Goal: Task Accomplishment & Management: Manage account settings

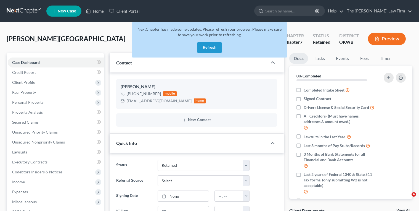
select select "8"
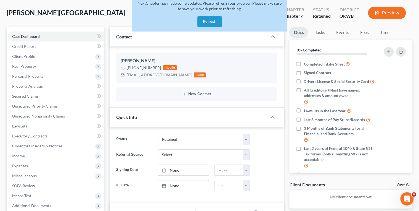
scroll to position [31, 0]
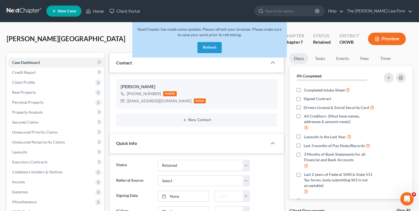
click at [19, 9] on link at bounding box center [24, 11] width 35 height 10
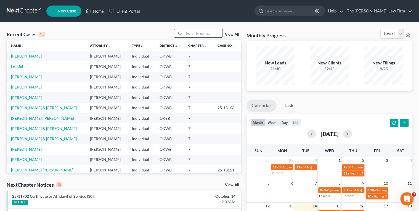
click at [185, 33] on input "search" at bounding box center [203, 33] width 39 height 8
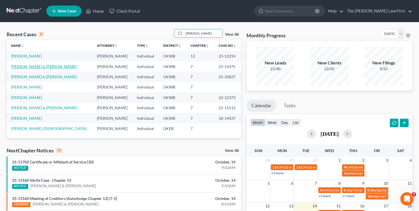
type input "[PERSON_NAME],"
click at [51, 68] on link "[PERSON_NAME] & [PERSON_NAME]" at bounding box center [44, 66] width 66 height 5
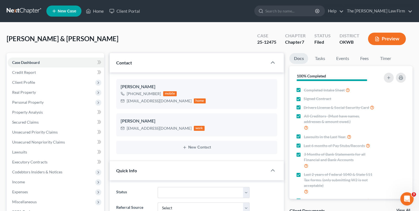
scroll to position [225, 0]
click at [135, 101] on div "[EMAIL_ADDRESS][DOMAIN_NAME]" at bounding box center [159, 101] width 65 height 6
copy div "[EMAIL_ADDRESS][DOMAIN_NAME]"
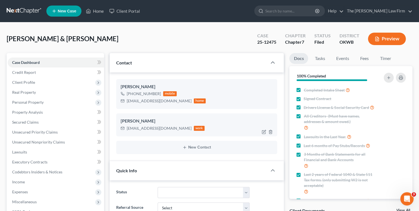
click at [157, 126] on div "[EMAIL_ADDRESS][DOMAIN_NAME]" at bounding box center [159, 128] width 65 height 6
copy div "[EMAIL_ADDRESS][DOMAIN_NAME]"
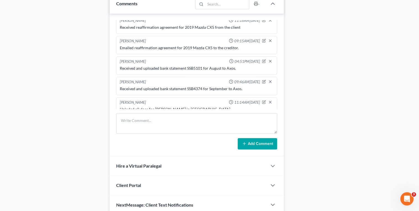
scroll to position [284, 0]
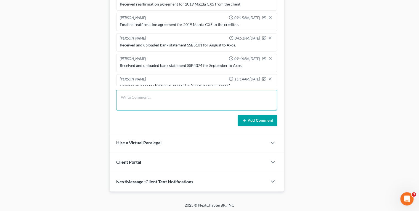
click at [145, 101] on textarea at bounding box center [196, 100] width 161 height 20
type textarea "Emailed reaffirmation agreement for Tractor to the client."
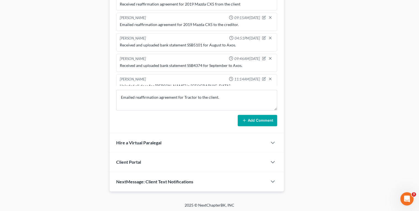
click at [245, 119] on icon at bounding box center [244, 120] width 4 height 4
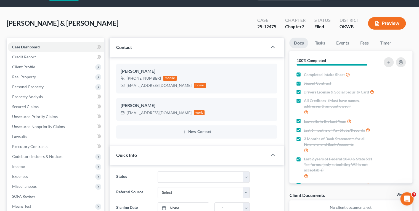
scroll to position [0, 0]
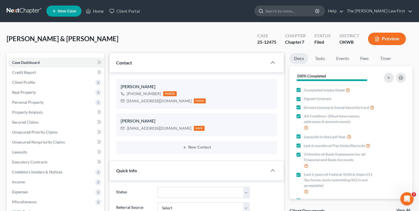
click at [300, 14] on input "search" at bounding box center [290, 11] width 51 height 10
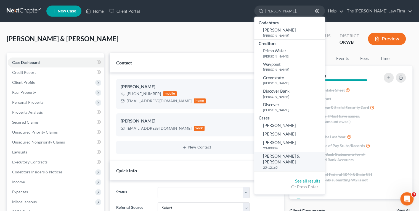
type input "[PERSON_NAME],"
click at [300, 157] on span "[PERSON_NAME] & [PERSON_NAME]" at bounding box center [281, 158] width 37 height 11
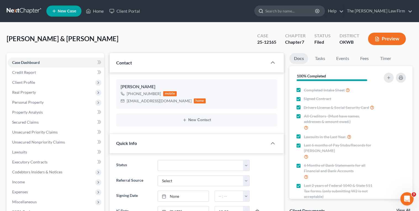
click at [299, 14] on input "search" at bounding box center [290, 11] width 51 height 10
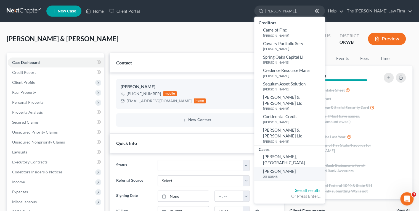
type input "[PERSON_NAME],"
click at [296, 168] on span "[PERSON_NAME]" at bounding box center [279, 170] width 33 height 5
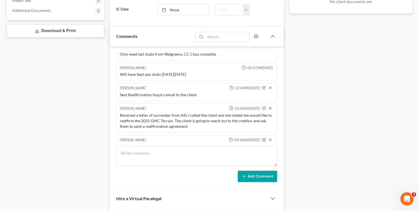
scroll to position [256, 0]
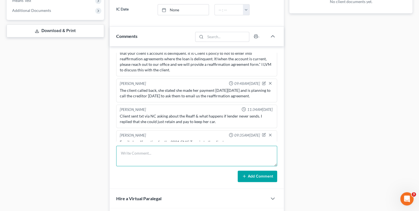
click at [147, 155] on textarea at bounding box center [196, 155] width 161 height 20
type textarea "LVM with client to follow up on the status of the 2021 GMC Terrain reaffirmatio…"
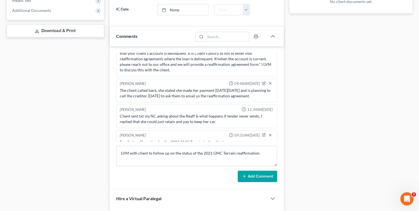
click at [253, 175] on button "Add Comment" at bounding box center [257, 176] width 39 height 12
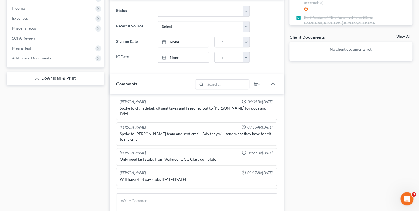
scroll to position [22, 0]
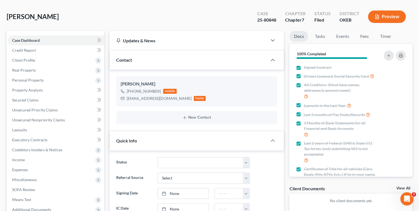
click at [266, 21] on div "25-80848" at bounding box center [266, 20] width 19 height 6
copy div "25-80848"
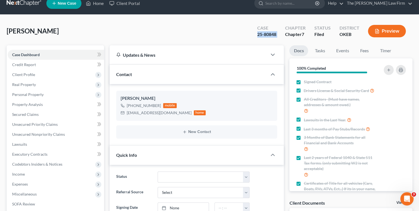
scroll to position [0, 0]
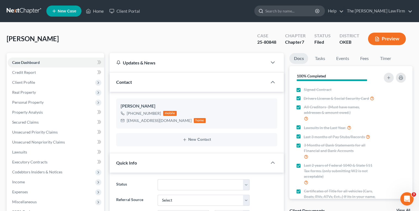
click at [296, 10] on input "search" at bounding box center [290, 11] width 51 height 10
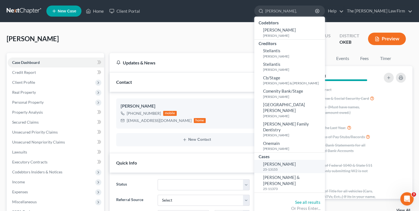
type input "[PERSON_NAME],"
click at [295, 167] on small "25-13155" at bounding box center [293, 169] width 60 height 5
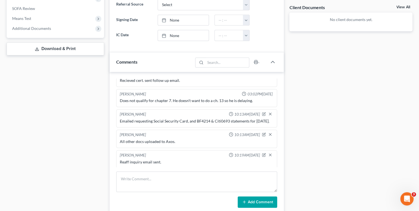
scroll to position [243, 0]
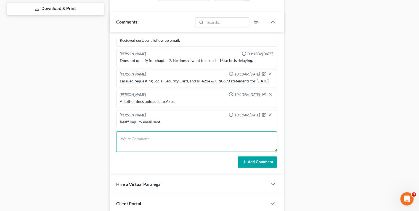
click at [150, 134] on textarea at bounding box center [196, 141] width 161 height 20
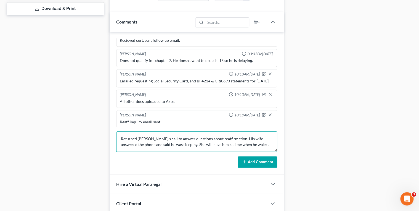
type textarea "Returned [PERSON_NAME]'s call to answer questions about reaffirmation. His wife…"
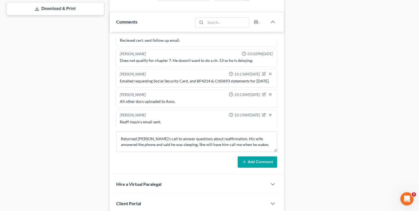
click at [244, 160] on icon at bounding box center [244, 161] width 4 height 4
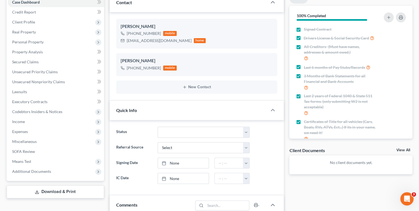
scroll to position [0, 0]
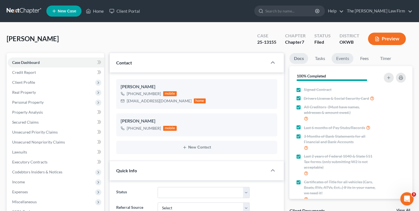
click at [341, 59] on link "Events" at bounding box center [342, 58] width 22 height 11
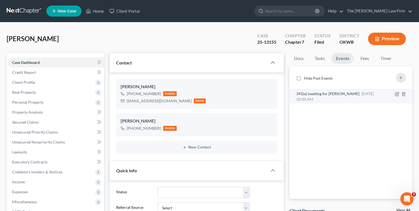
click at [355, 95] on span "[DATE] 10:00 AM" at bounding box center [335, 96] width 78 height 10
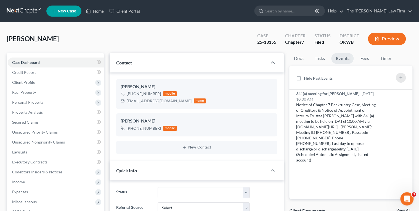
click at [265, 43] on div "25-13155" at bounding box center [266, 42] width 19 height 6
click at [261, 42] on div "25-13155" at bounding box center [266, 42] width 19 height 6
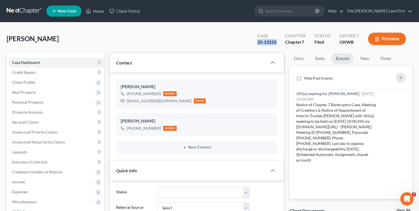
click at [261, 42] on div "25-13155" at bounding box center [266, 42] width 19 height 6
copy div "25-13155"
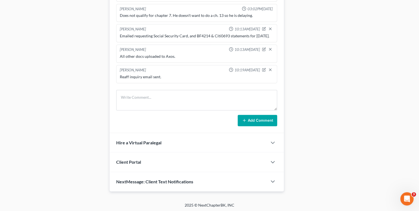
scroll to position [205, 0]
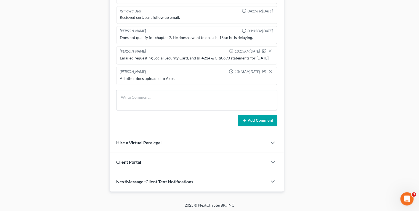
drag, startPoint x: 152, startPoint y: 50, endPoint x: 157, endPoint y: 54, distance: 6.2
click at [157, 55] on div "Emailed requesting Social Security Card, and BF4214 & Citi0693 statements for […" at bounding box center [197, 58] width 154 height 6
drag, startPoint x: 157, startPoint y: 54, endPoint x: 156, endPoint y: 49, distance: 5.5
copy div "Social Security Card, and BF4214 & Citi0693 statements for [DATE]."
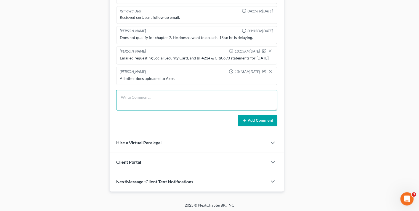
click at [160, 94] on textarea at bounding box center [196, 100] width 161 height 20
paste textarea "Social Security Card, and BF4214 & Citi0693 statements for [DATE]."
type textarea "Received and uploaded to Axos Social Security Card, and BF4214 & Citi0693 state…"
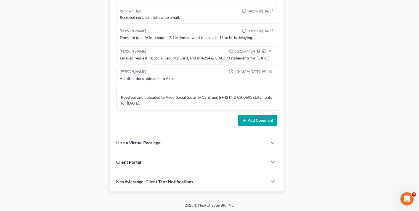
click at [244, 121] on button "Add Comment" at bounding box center [257, 121] width 39 height 12
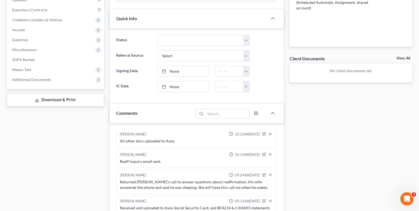
scroll to position [0, 0]
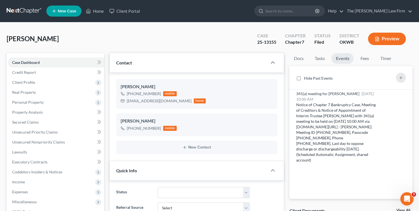
click at [22, 8] on link at bounding box center [24, 11] width 35 height 10
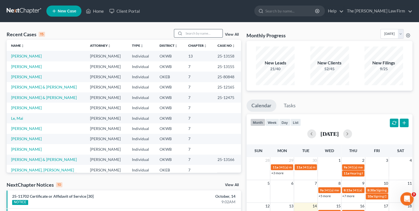
click at [193, 35] on input "search" at bounding box center [203, 33] width 39 height 8
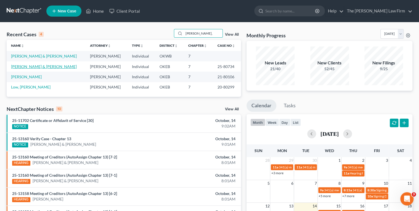
type input "Lowe,"
click at [38, 65] on link "Lowe, Aaron & Jacee" at bounding box center [44, 66] width 66 height 5
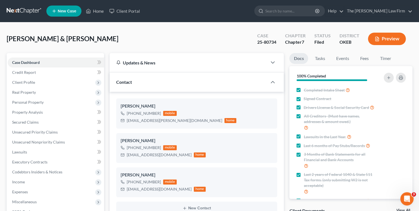
scroll to position [438, 0]
click at [341, 56] on link "Events" at bounding box center [342, 58] width 22 height 11
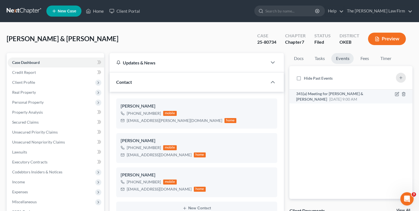
click at [338, 93] on span "341(a) Meeting for [PERSON_NAME] & [PERSON_NAME]" at bounding box center [329, 96] width 67 height 10
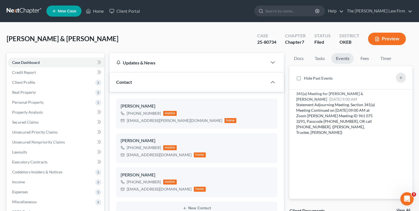
click at [265, 43] on div "25-80734" at bounding box center [266, 42] width 19 height 6
copy div "25-80734"
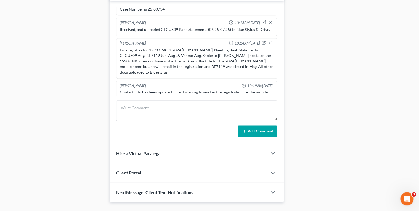
scroll to position [345, 0]
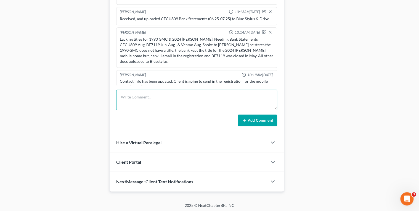
click at [154, 93] on textarea at bounding box center [196, 99] width 161 height 20
type textarea "R"
type textarea "Uploaded DSO for Jacee to Axos with "she does not owe" marked."
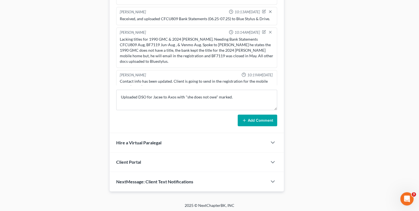
click at [254, 118] on button "Add Comment" at bounding box center [257, 120] width 39 height 12
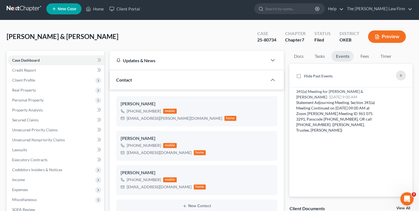
scroll to position [0, 0]
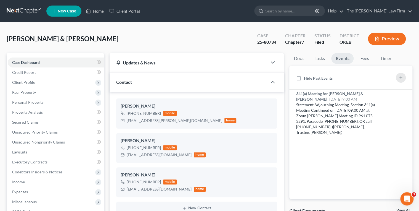
click at [264, 41] on div "25-80734" at bounding box center [266, 42] width 19 height 6
copy div "25-80734"
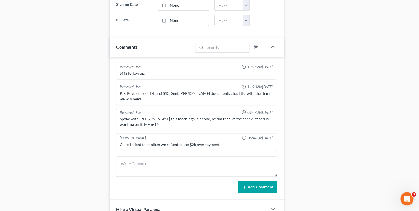
scroll to position [331, 0]
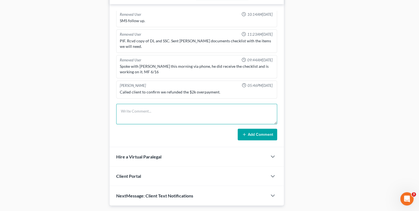
click at [141, 113] on textarea at bounding box center [196, 113] width 161 height 20
type textarea "Uploaded to Axos Venmo statements May-July"
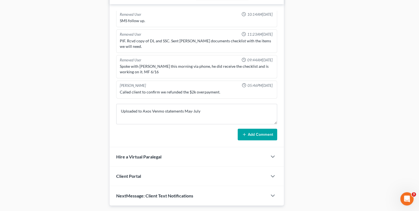
click at [246, 137] on button "Add Comment" at bounding box center [257, 134] width 39 height 12
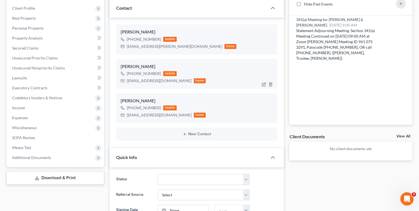
scroll to position [66, 0]
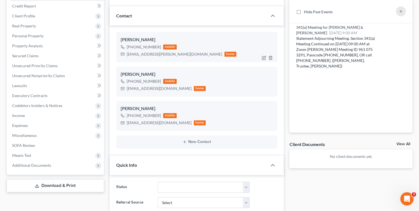
click at [140, 54] on div "mrsj.lowe@yahoo.com" at bounding box center [174, 54] width 95 height 6
copy div "mrsj.lowe@yahoo.com"
click at [152, 87] on div "hhhcattleco24@gmail.com" at bounding box center [159, 89] width 65 height 6
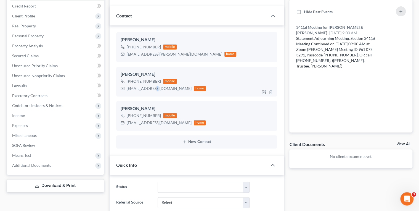
click at [152, 87] on div "hhhcattleco24@gmail.com" at bounding box center [159, 89] width 65 height 6
copy div "hhhcattleco24@gmail.com"
click at [147, 123] on div "biglowecattleco@gmail.com" at bounding box center [159, 123] width 65 height 6
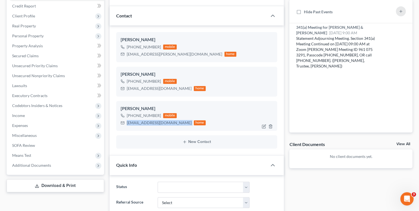
click at [147, 123] on div "biglowecattleco@gmail.com" at bounding box center [159, 123] width 65 height 6
copy div "biglowecattleco@gmail.com"
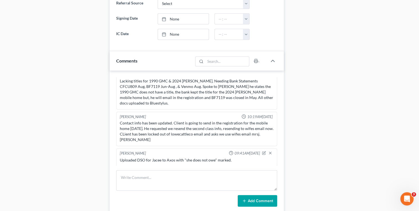
scroll to position [479, 0]
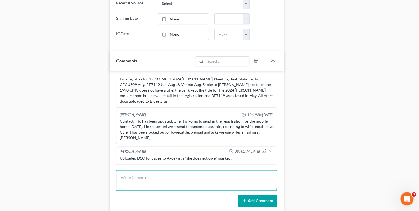
click at [145, 176] on textarea at bounding box center [196, 180] width 161 height 20
paste textarea "I spoke to Jacee and she stated she does not believe they have a title for that…"
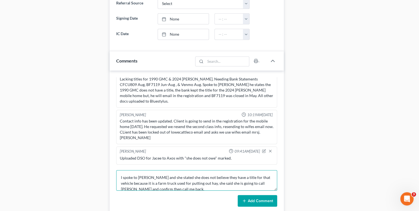
scroll to position [1, 0]
click at [120, 175] on textarea "I spoke to Jacee and she stated she does not believe they have a title for that…" at bounding box center [196, 180] width 161 height 20
click at [261, 175] on textarea "I spoke to Jacee and she stated she does not believe they have a title for that…" at bounding box center [196, 180] width 161 height 20
type textarea "I spoke to Jacee and she stated she does not believe they have a title for the …"
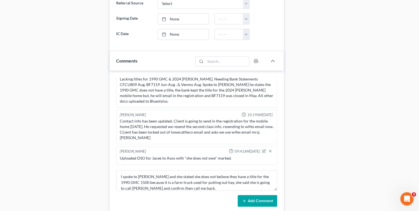
click at [264, 200] on button "Add Comment" at bounding box center [257, 201] width 39 height 12
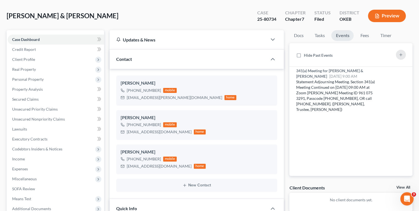
scroll to position [0, 0]
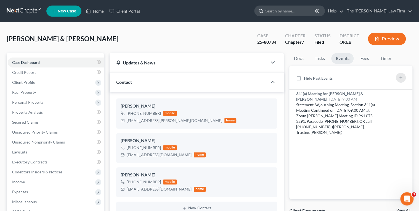
click at [316, 8] on input "search" at bounding box center [290, 11] width 51 height 10
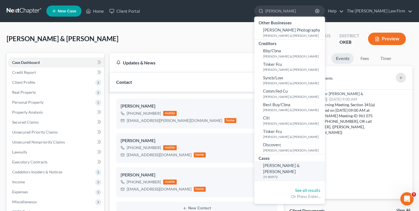
type input "Doughty"
click at [300, 167] on span "Doughty, Jody & Brittany" at bounding box center [281, 168] width 37 height 11
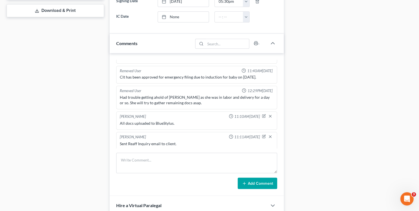
scroll to position [243, 0]
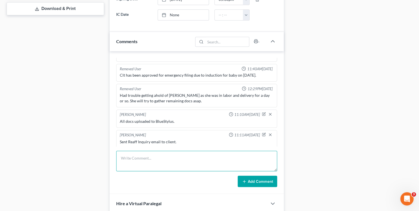
drag, startPoint x: 179, startPoint y: 160, endPoint x: 182, endPoint y: 157, distance: 3.8
click at [179, 160] on textarea at bounding box center [196, 160] width 161 height 20
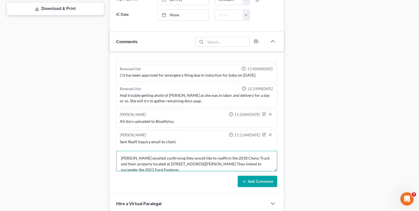
type textarea "Brittany emailed confirming they would like to reaffirm the 2018 Chevy Truck an…"
click at [244, 180] on icon at bounding box center [244, 181] width 4 height 4
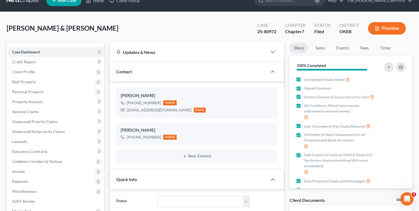
scroll to position [0, 0]
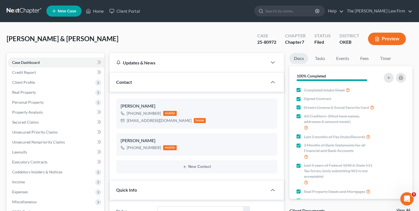
click at [15, 8] on link at bounding box center [24, 11] width 35 height 10
